Goal: Navigation & Orientation: Find specific page/section

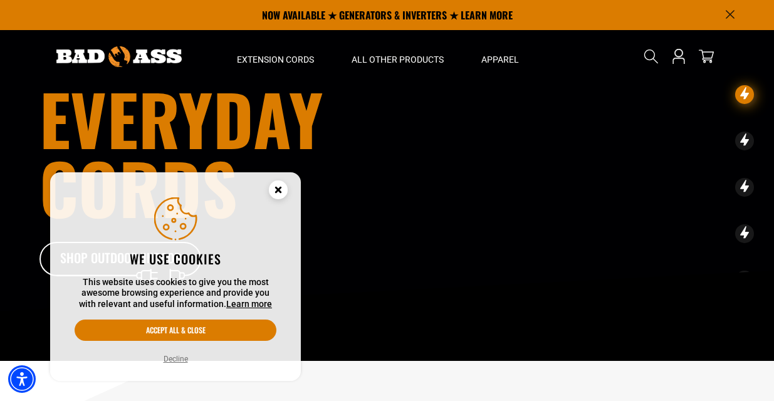
click at [289, 186] on icon "Close this option" at bounding box center [279, 192] width 38 height 38
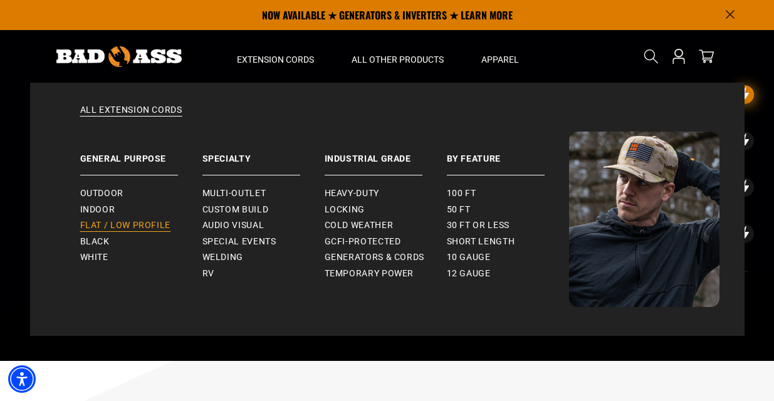
click at [155, 222] on span "Flat / Low Profile" at bounding box center [125, 225] width 91 height 11
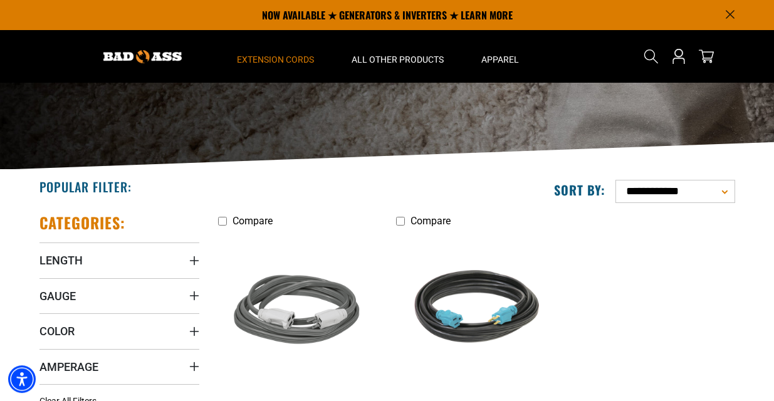
scroll to position [147, 0]
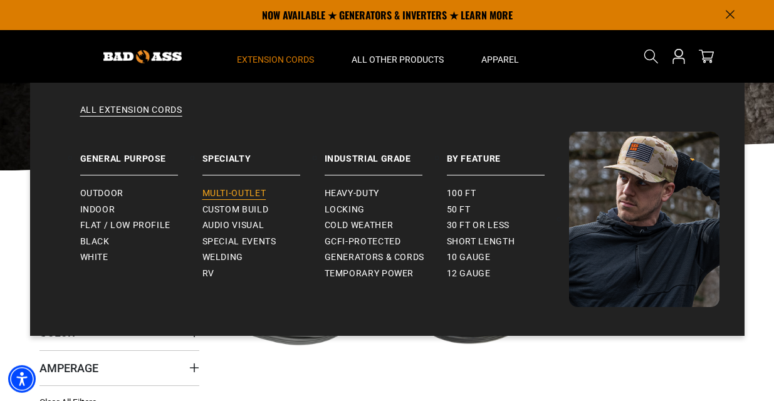
click at [256, 192] on span "Multi-Outlet" at bounding box center [235, 193] width 64 height 11
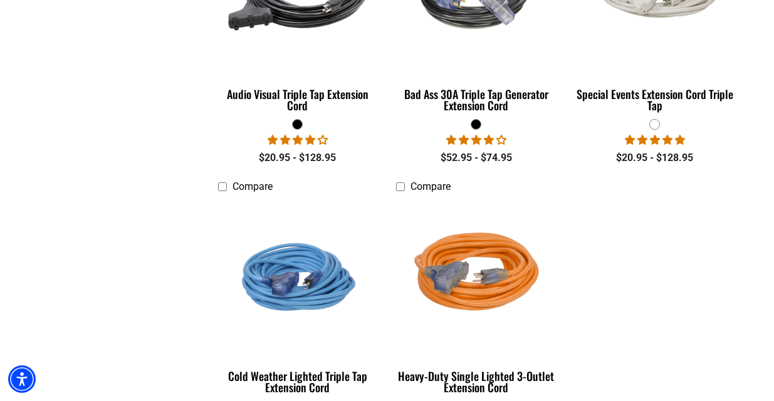
scroll to position [1032, 0]
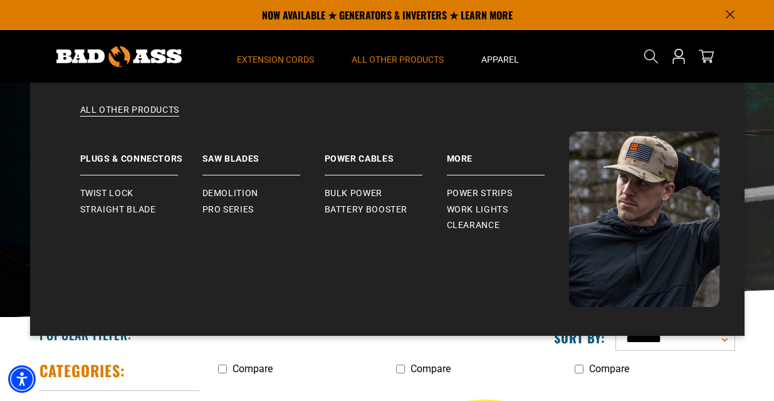
click at [404, 60] on span "All Other Products" at bounding box center [398, 59] width 92 height 11
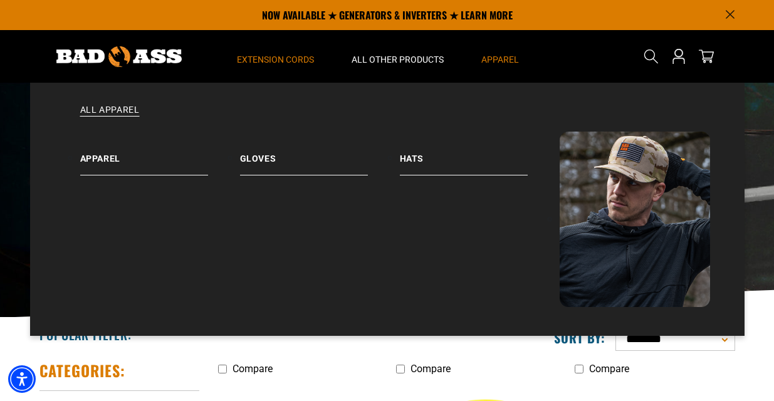
click at [509, 61] on span "Apparel" at bounding box center [501, 59] width 38 height 11
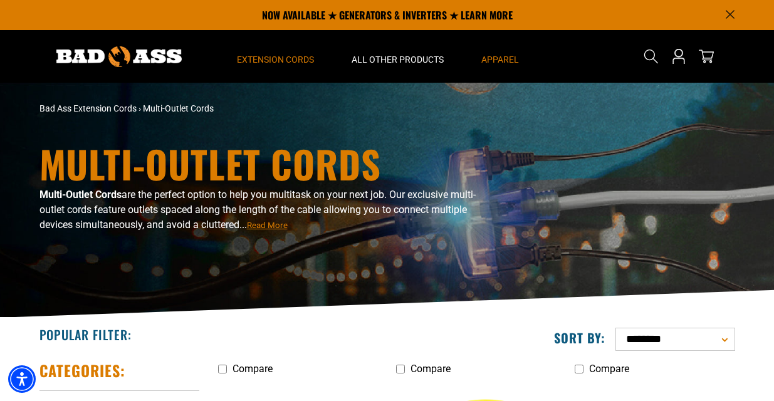
click at [509, 61] on span "Apparel" at bounding box center [501, 59] width 38 height 11
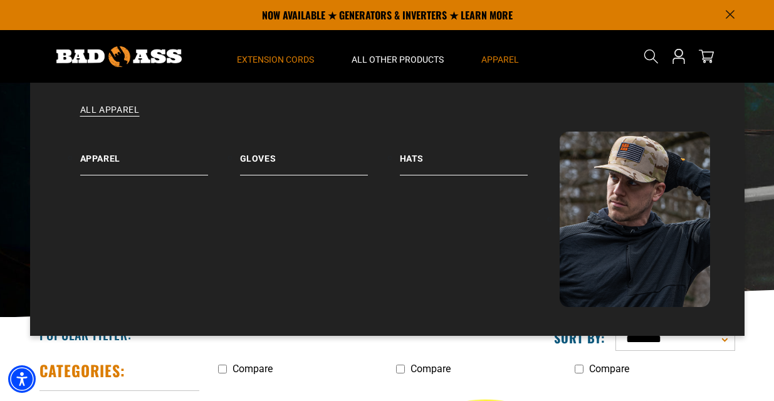
click at [504, 63] on span "Apparel" at bounding box center [501, 59] width 38 height 11
click at [109, 161] on link "Apparel" at bounding box center [160, 154] width 160 height 44
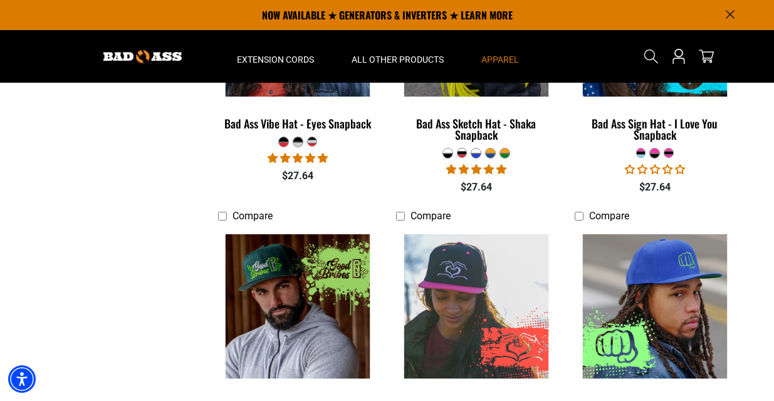
scroll to position [404, 0]
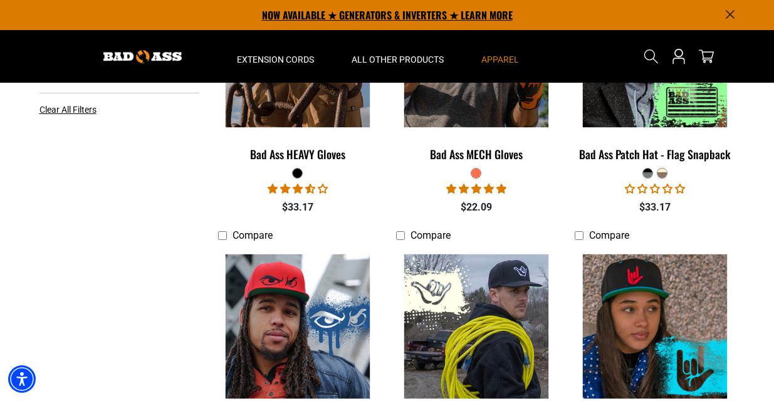
click at [414, 18] on p "NOW AVAILABLE ★ GENERATORS & INVERTERS ★ LEARN MORE" at bounding box center [388, 15] width 696 height 30
